Goal: Task Accomplishment & Management: Manage account settings

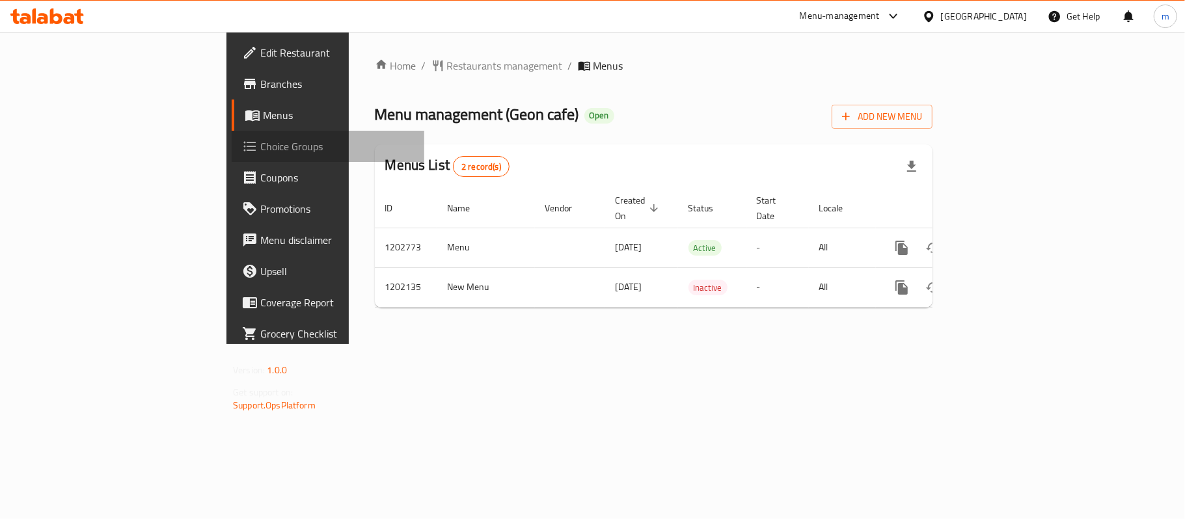
click at [260, 145] on span "Choice Groups" at bounding box center [337, 147] width 154 height 16
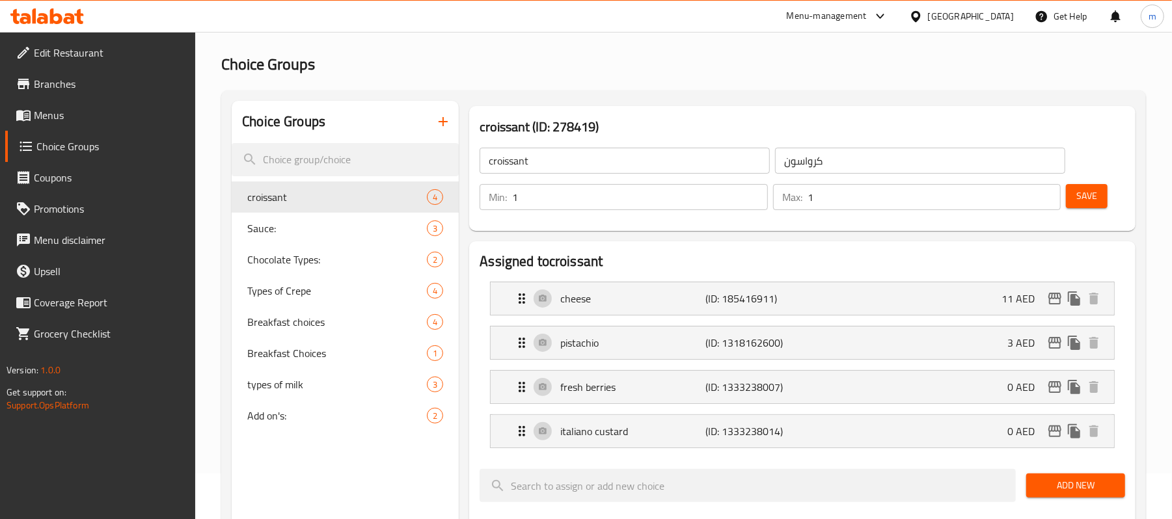
scroll to position [87, 0]
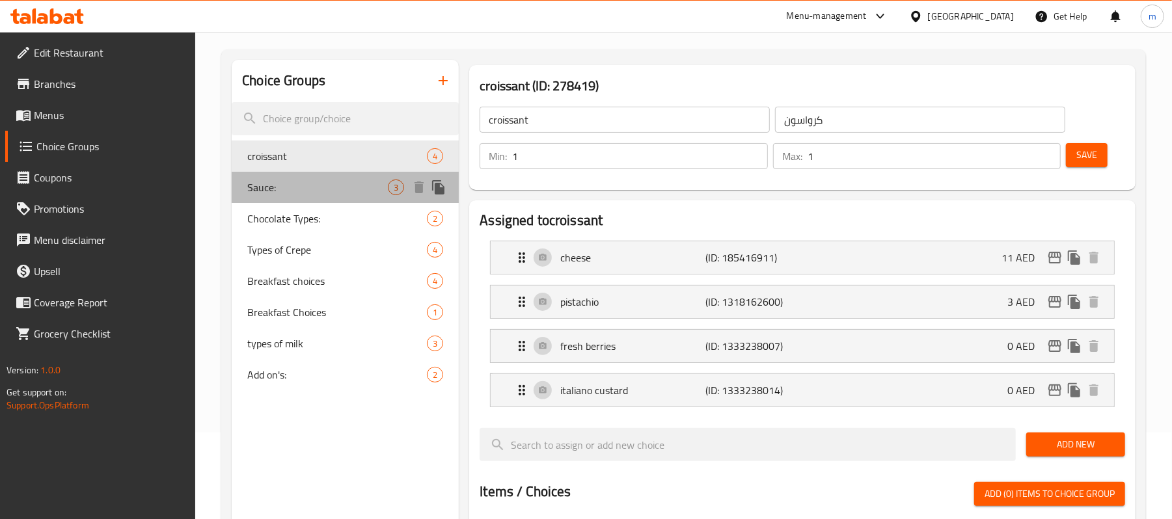
click at [276, 193] on span "Sauce:" at bounding box center [317, 188] width 141 height 16
type input "Sauce:"
type input "صوص:"
type input "0"
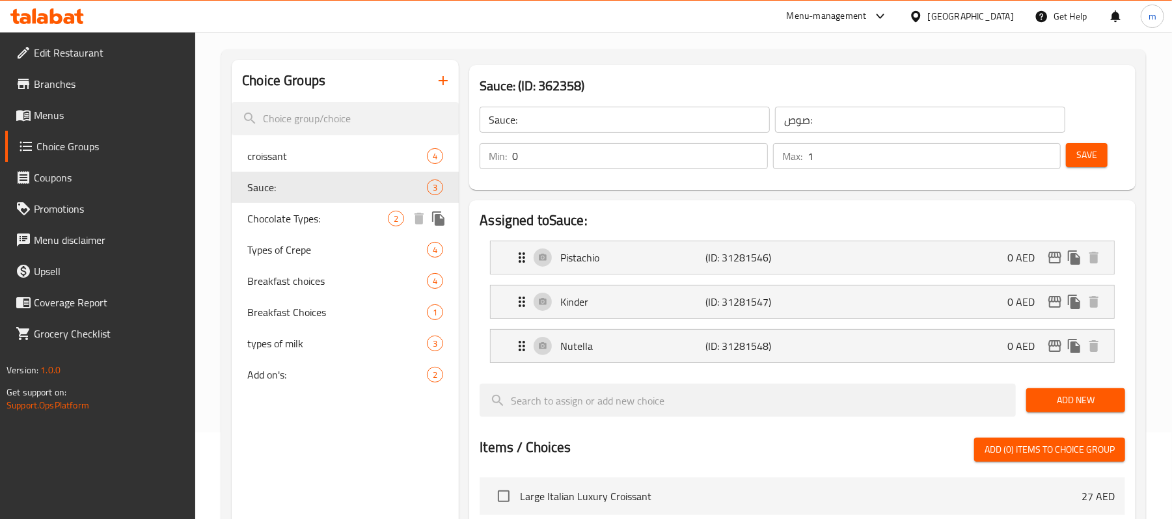
click at [281, 229] on div "Chocolate Types: 2" at bounding box center [345, 218] width 227 height 31
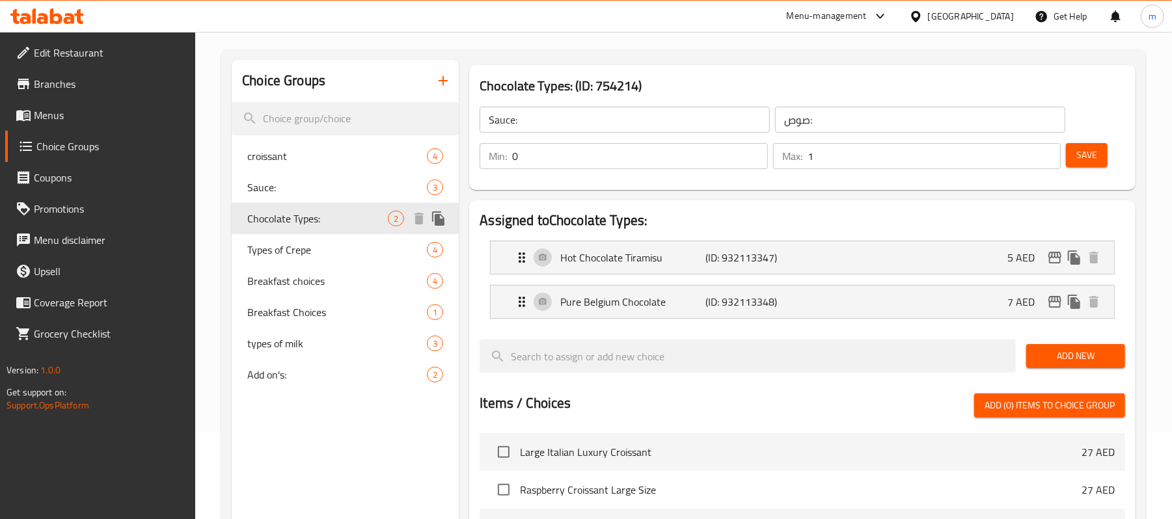
type input "Chocolate Types:"
type input "شوكلت تايبس:"
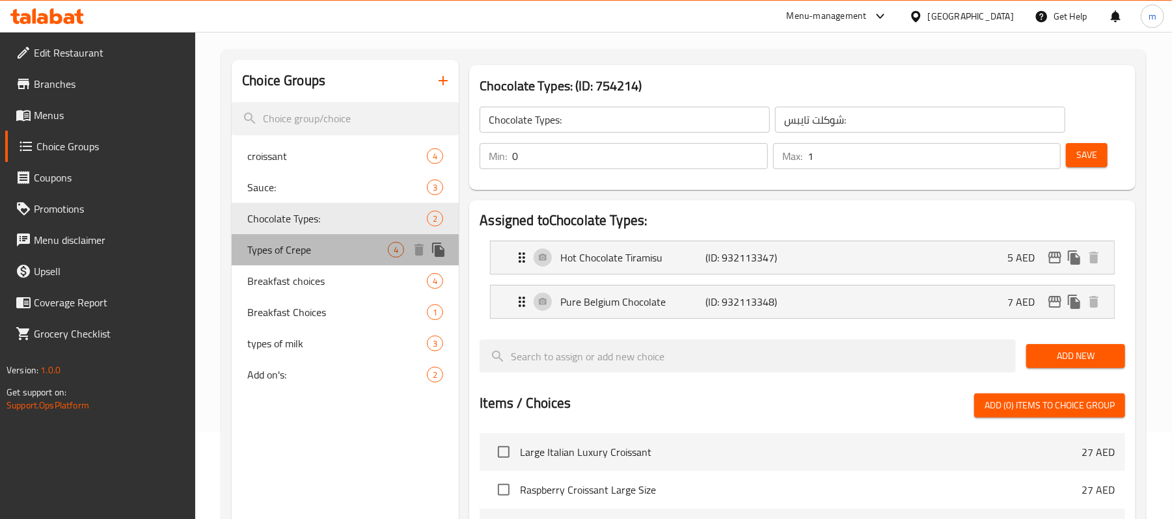
click at [286, 247] on span "Types of Crepe" at bounding box center [317, 250] width 141 height 16
type input "Types of Crepe"
type input "أنواع الكريب"
type input "1"
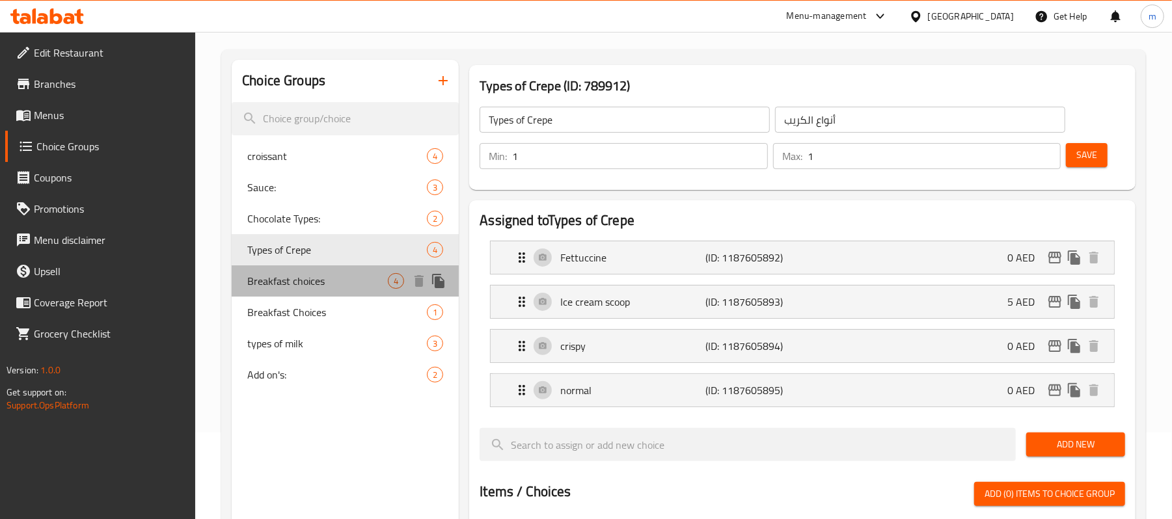
click at [296, 281] on span "Breakfast choices" at bounding box center [317, 281] width 141 height 16
type input "Breakfast choices"
type input "اختيارات [DEMOGRAPHIC_DATA]"
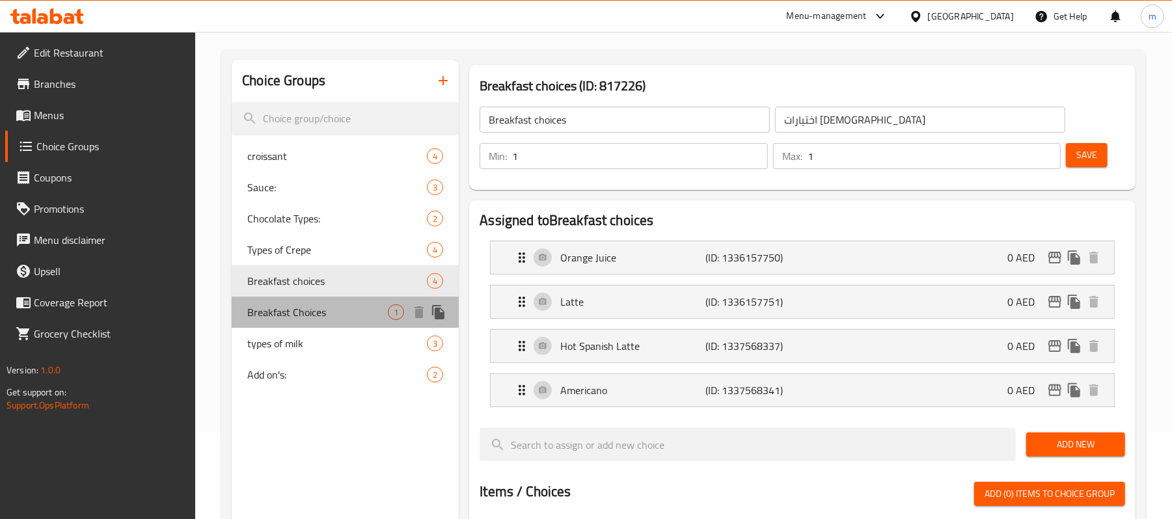
click at [292, 309] on span "Breakfast Choices" at bounding box center [317, 313] width 141 height 16
type input "Breakfast Choices"
type input "افطار اختيار"
type input "0"
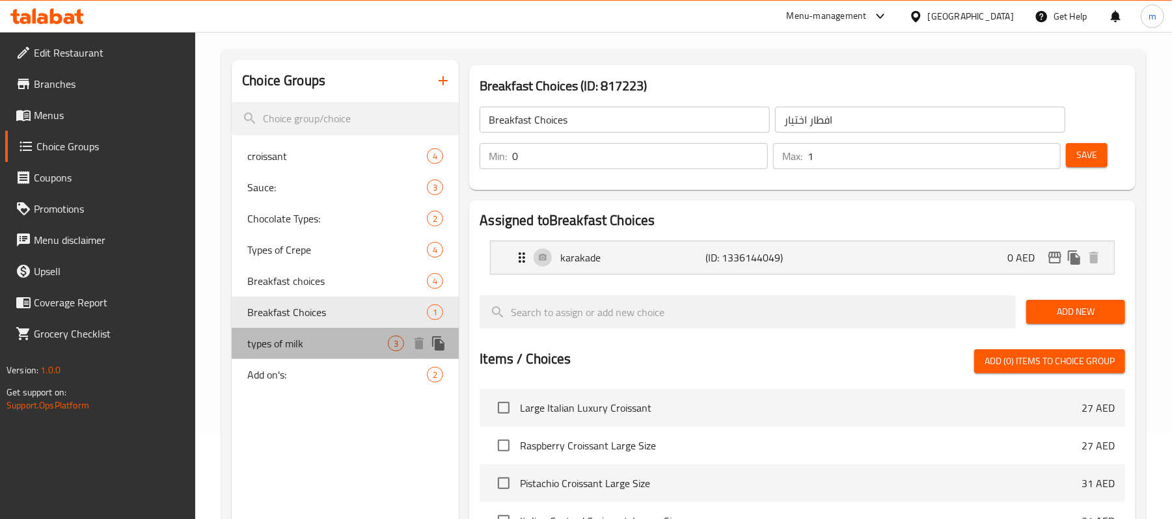
click at [289, 337] on span "types of milk" at bounding box center [317, 344] width 141 height 16
type input "types of milk"
type input "أنواع الحليب"
type input "1"
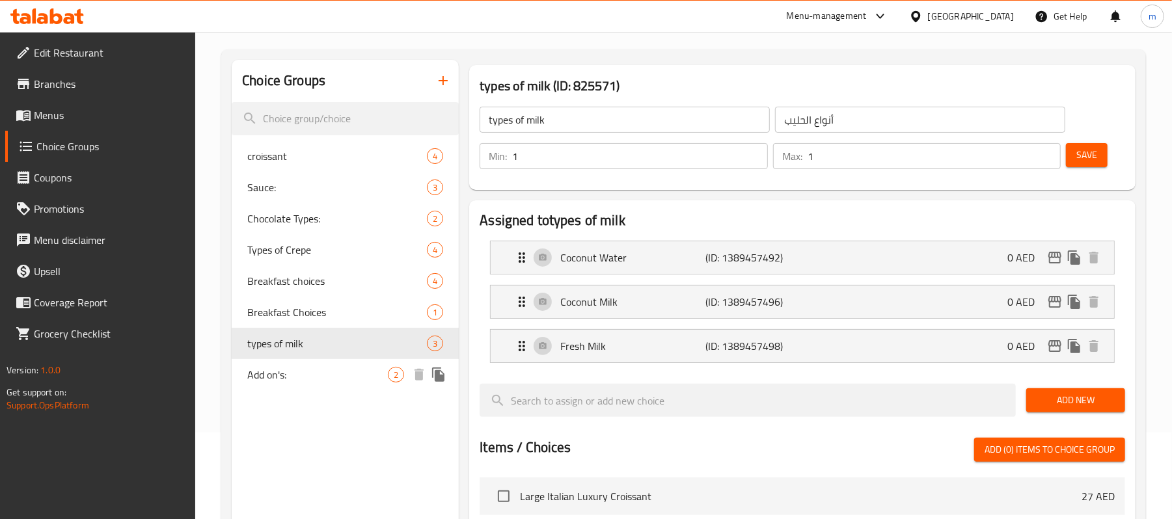
click at [285, 368] on span "Add on's:" at bounding box center [317, 375] width 141 height 16
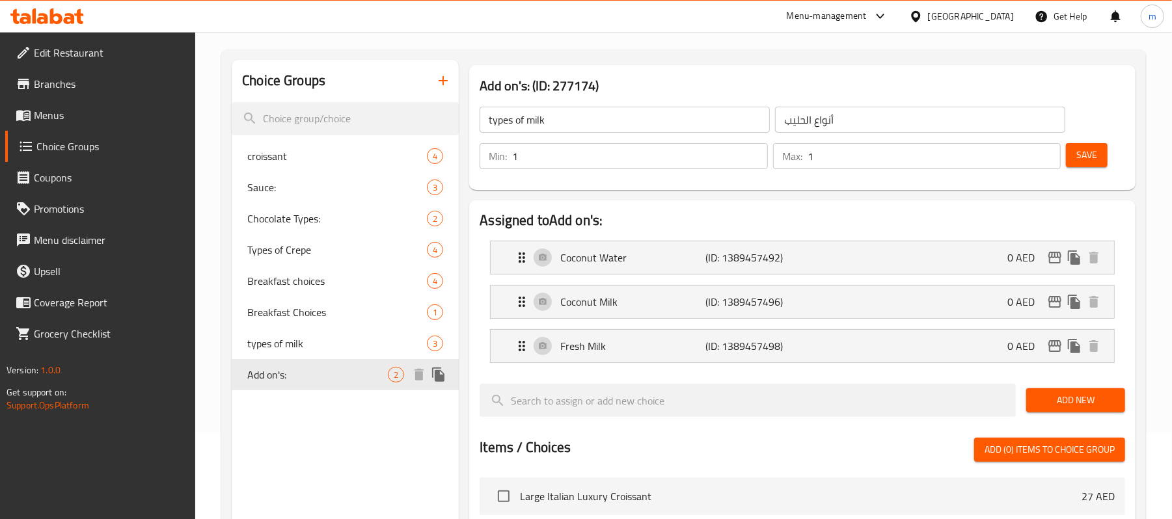
type input "Add on's:"
type input "إضاقات:"
type input "0"
type input "2"
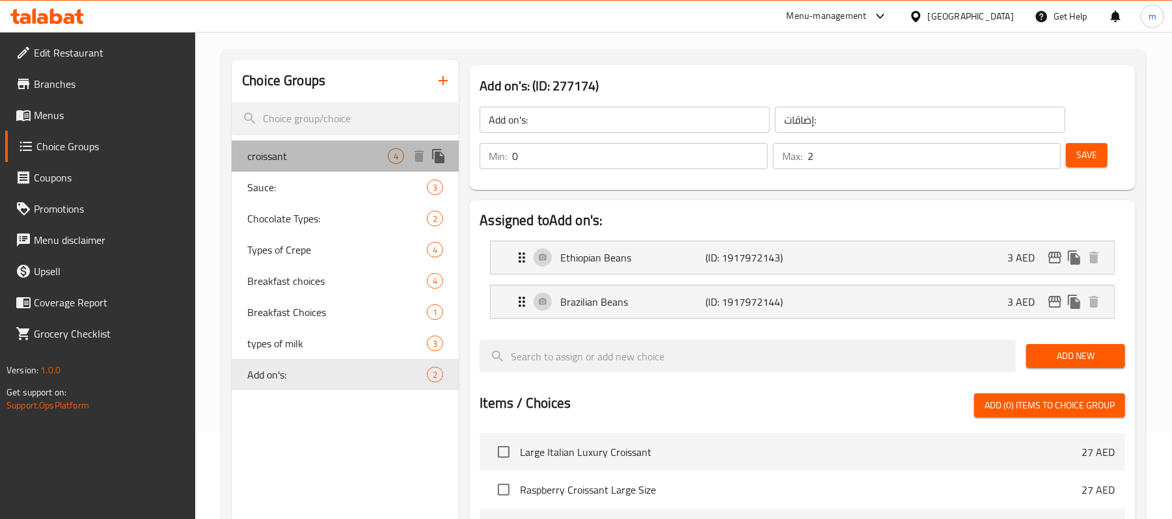
click at [328, 161] on span "croissant" at bounding box center [317, 156] width 141 height 16
type input "croissant"
type input "كرواسون"
type input "1"
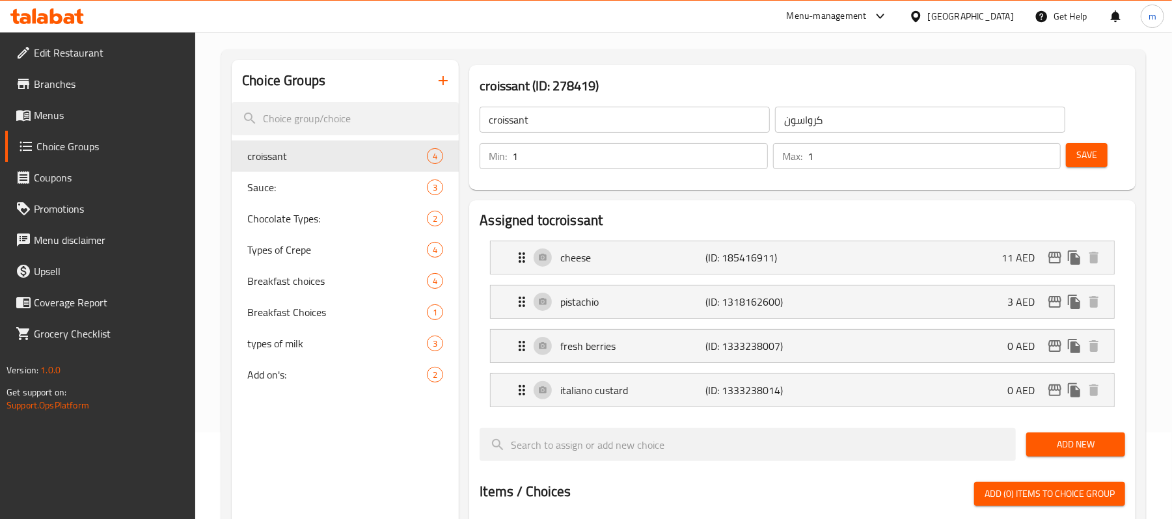
click at [48, 87] on span "Branches" at bounding box center [110, 84] width 152 height 16
